Goal: Transaction & Acquisition: Purchase product/service

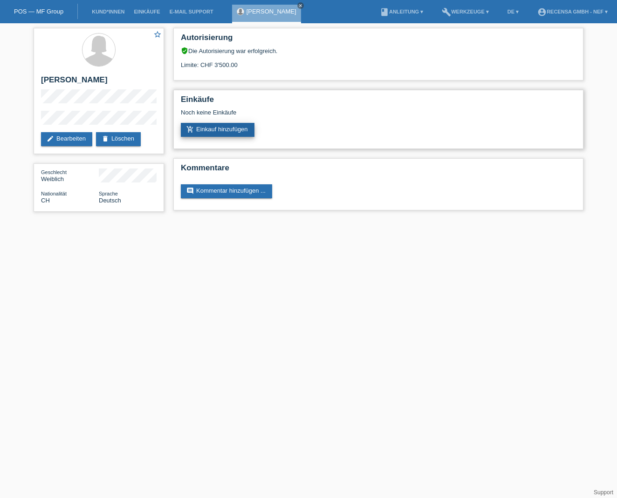
click at [220, 132] on link "add_shopping_cart Einkauf hinzufügen" at bounding box center [218, 130] width 74 height 14
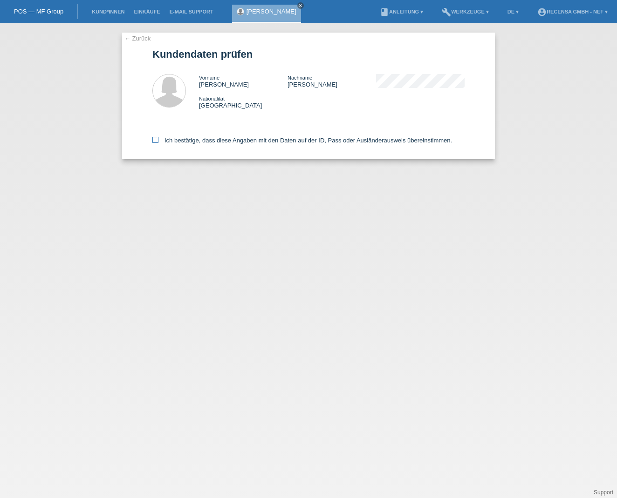
click at [156, 142] on icon at bounding box center [155, 140] width 6 height 6
click at [156, 142] on input "Ich bestätige, dass diese Angaben mit den Daten auf der ID, Pass oder Ausländer…" at bounding box center [155, 140] width 6 height 6
checkbox input "true"
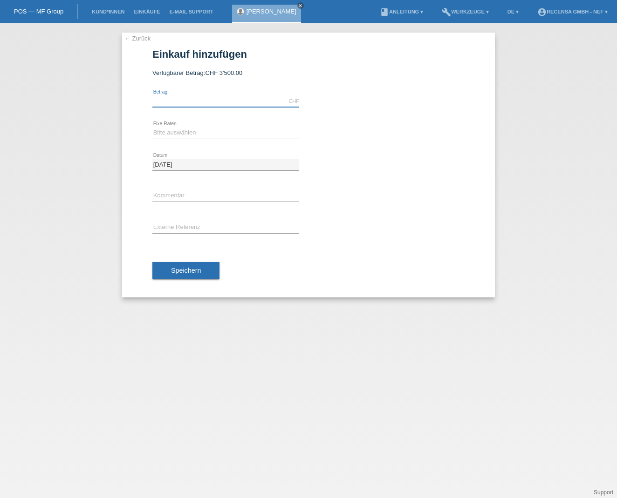
click at [188, 99] on input "text" at bounding box center [225, 101] width 147 height 12
type input "3500.00"
click at [322, 135] on link "calculate" at bounding box center [316, 132] width 16 height 13
type input "3500.00"
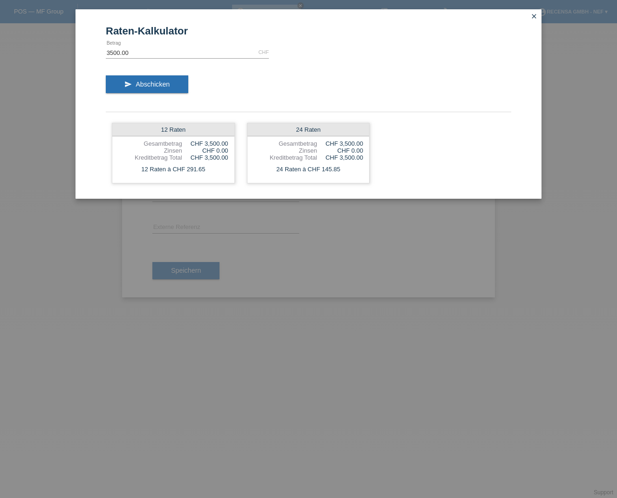
click at [537, 15] on link "close" at bounding box center [534, 17] width 12 height 11
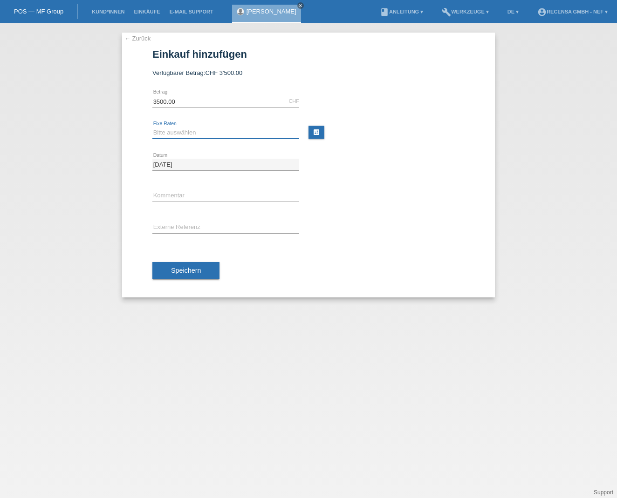
select select "297"
click at [195, 269] on span "Speichern" at bounding box center [186, 270] width 30 height 7
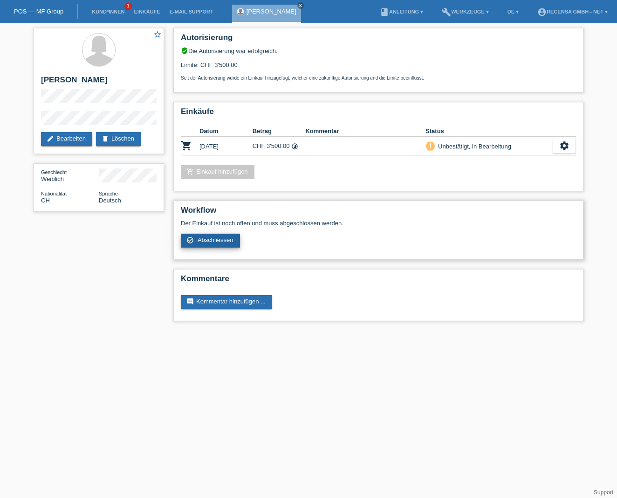
click at [209, 242] on span "Abschliessen" at bounding box center [215, 240] width 36 height 7
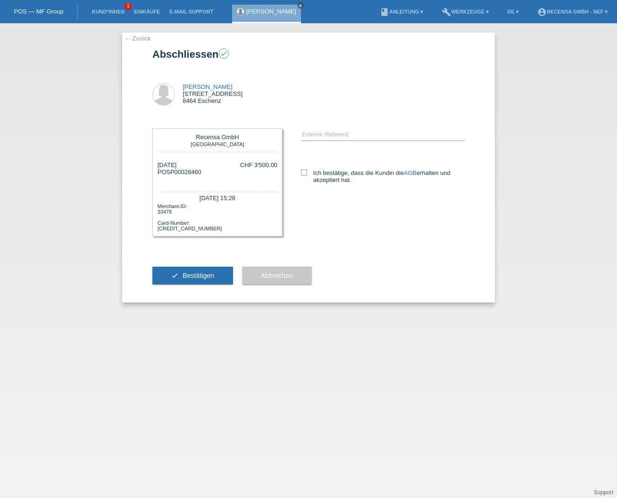
click at [143, 40] on link "← Zurück" at bounding box center [137, 38] width 26 height 7
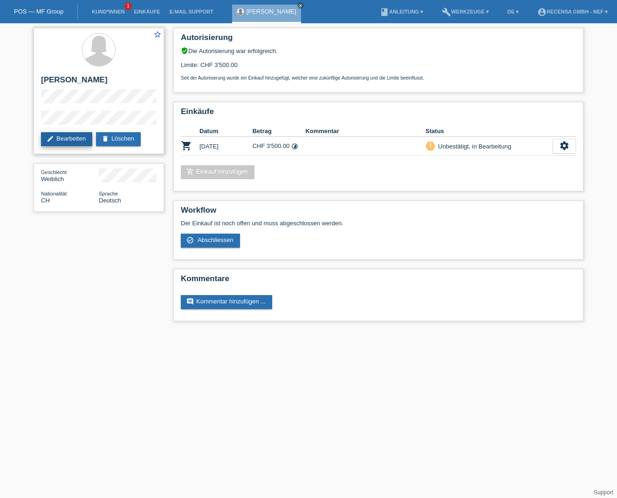
click at [69, 141] on link "edit Bearbeiten" at bounding box center [66, 139] width 51 height 14
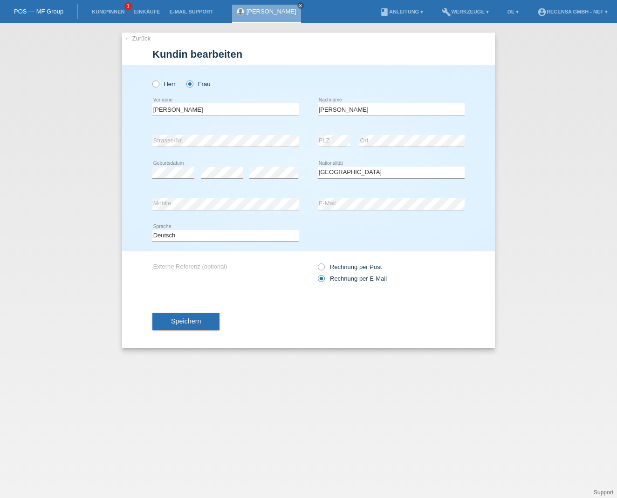
select select "CH"
click at [172, 321] on span "Speichern" at bounding box center [186, 321] width 30 height 7
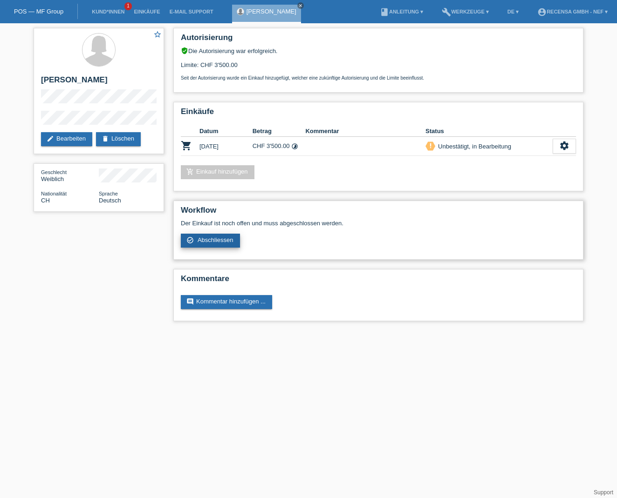
click at [222, 244] on span "Abschliessen" at bounding box center [215, 240] width 36 height 7
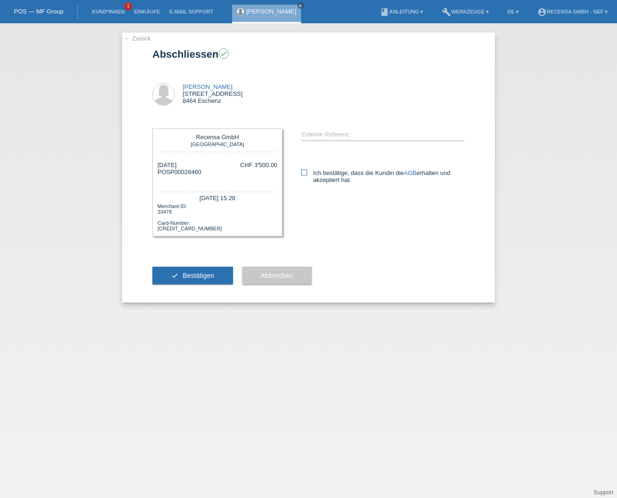
click at [301, 173] on icon at bounding box center [304, 173] width 6 height 6
click at [301, 173] on input "Ich bestätige, dass die Kundin die AGB erhalten und akzeptiert hat." at bounding box center [304, 173] width 6 height 6
checkbox input "true"
click at [217, 275] on button "check Bestätigen" at bounding box center [192, 276] width 81 height 18
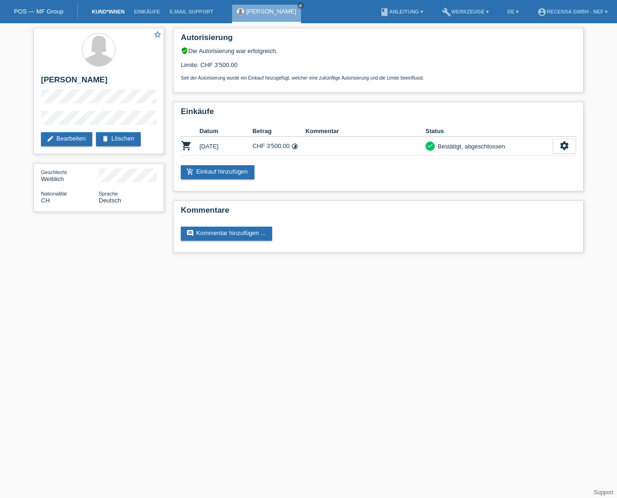
click at [102, 13] on link "Kund*innen" at bounding box center [108, 12] width 42 height 6
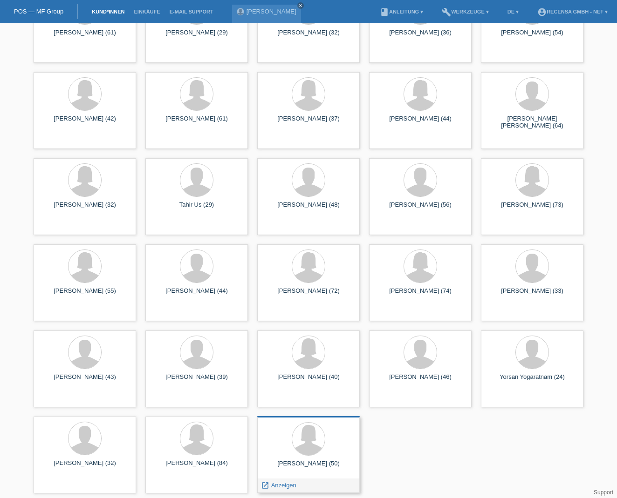
scroll to position [3522, 0]
click at [276, 486] on span "Anzeigen" at bounding box center [283, 485] width 25 height 7
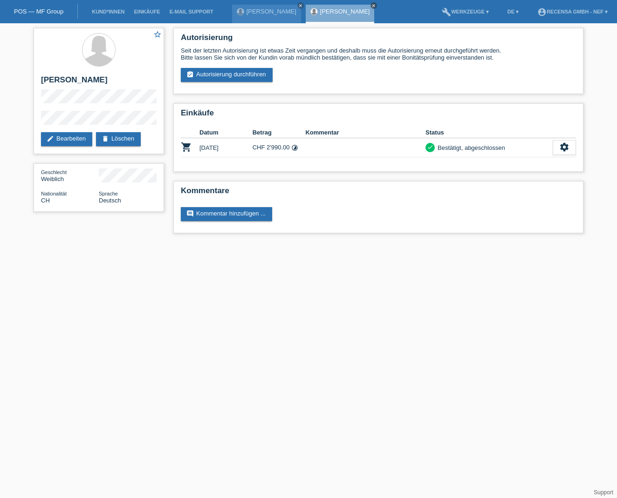
click at [371, 4] on icon "close" at bounding box center [373, 5] width 5 height 5
click at [105, 13] on link "Kund*innen" at bounding box center [108, 12] width 42 height 6
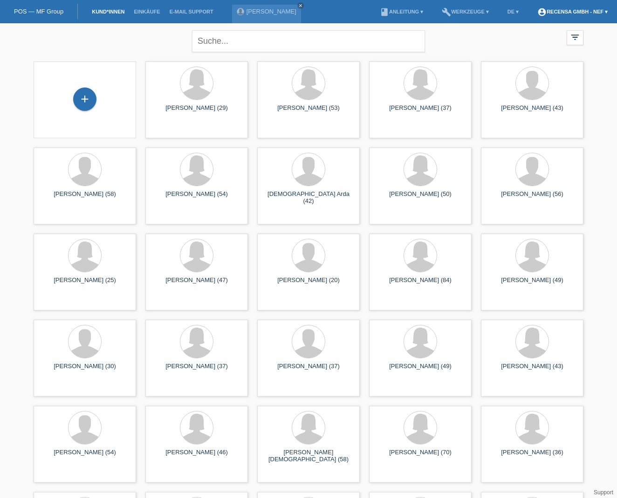
click at [601, 12] on link "account_circle Recensa GmbH - Nef ▾" at bounding box center [572, 12] width 80 height 6
click at [539, 61] on link "Logout" at bounding box center [534, 64] width 19 height 7
